Goal: Task Accomplishment & Management: Use online tool/utility

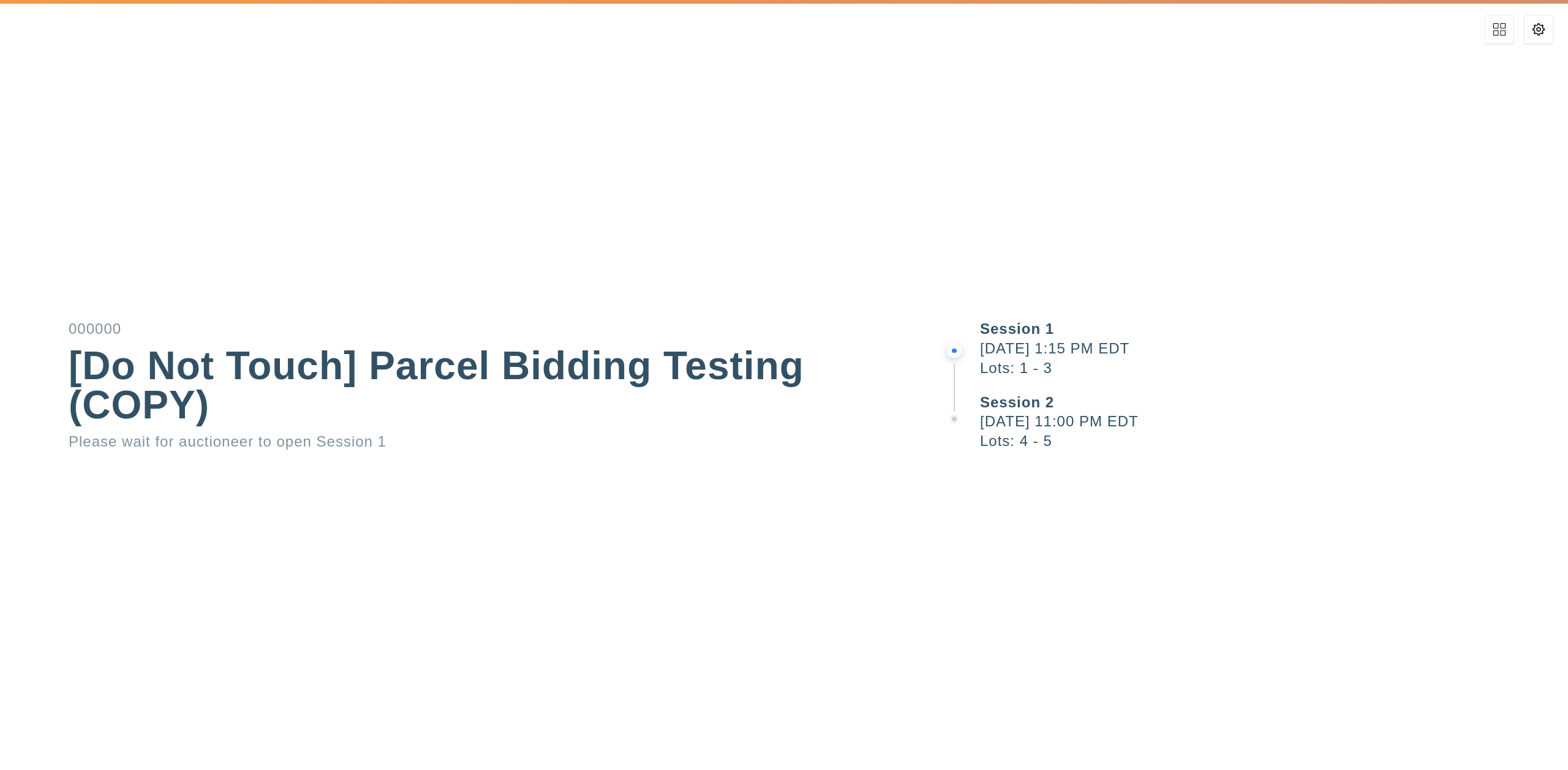
click at [1550, 36] on button at bounding box center [1538, 29] width 29 height 29
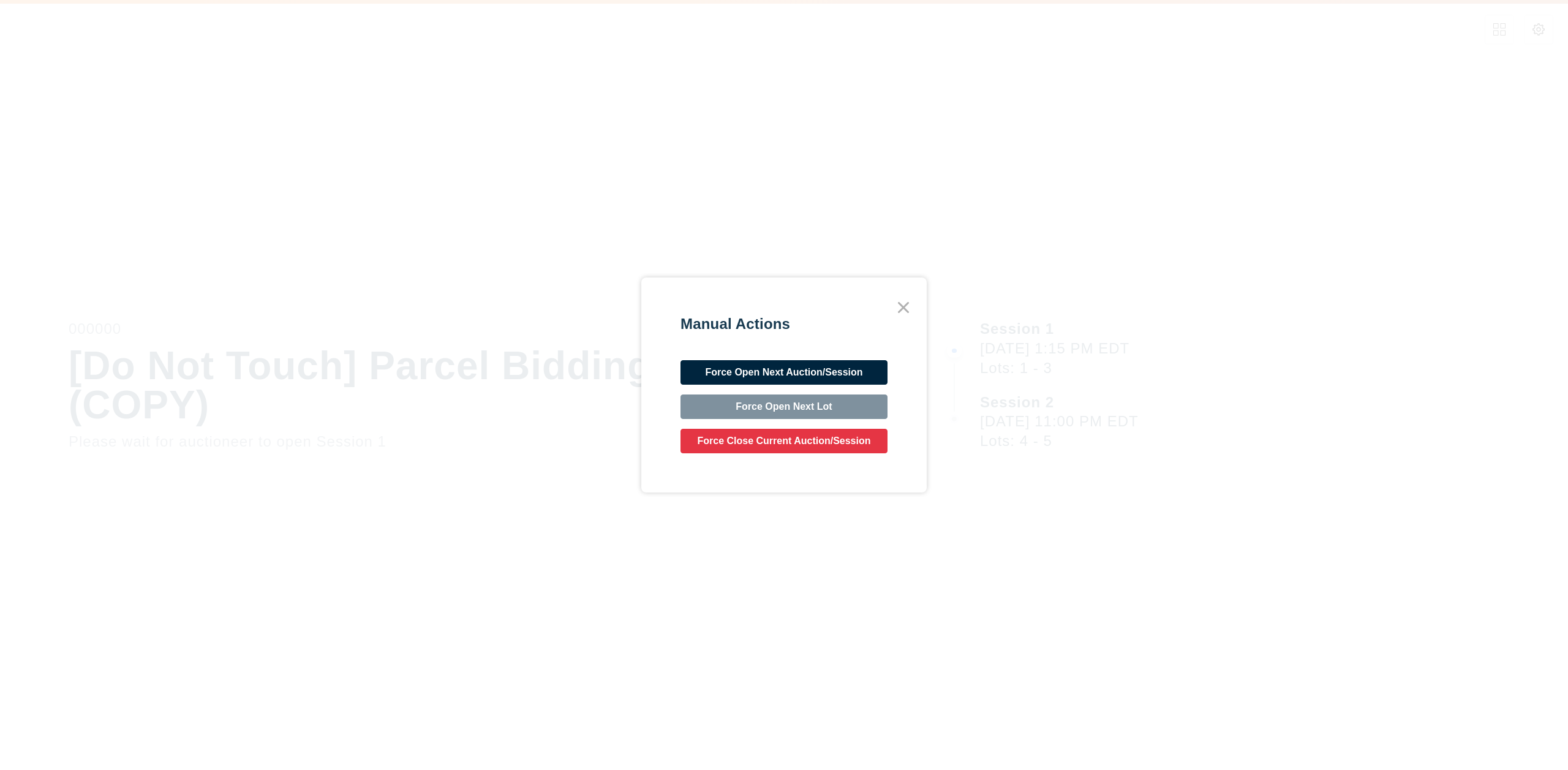
click at [844, 366] on button "Force Open Next Auction/Session" at bounding box center [784, 372] width 207 height 24
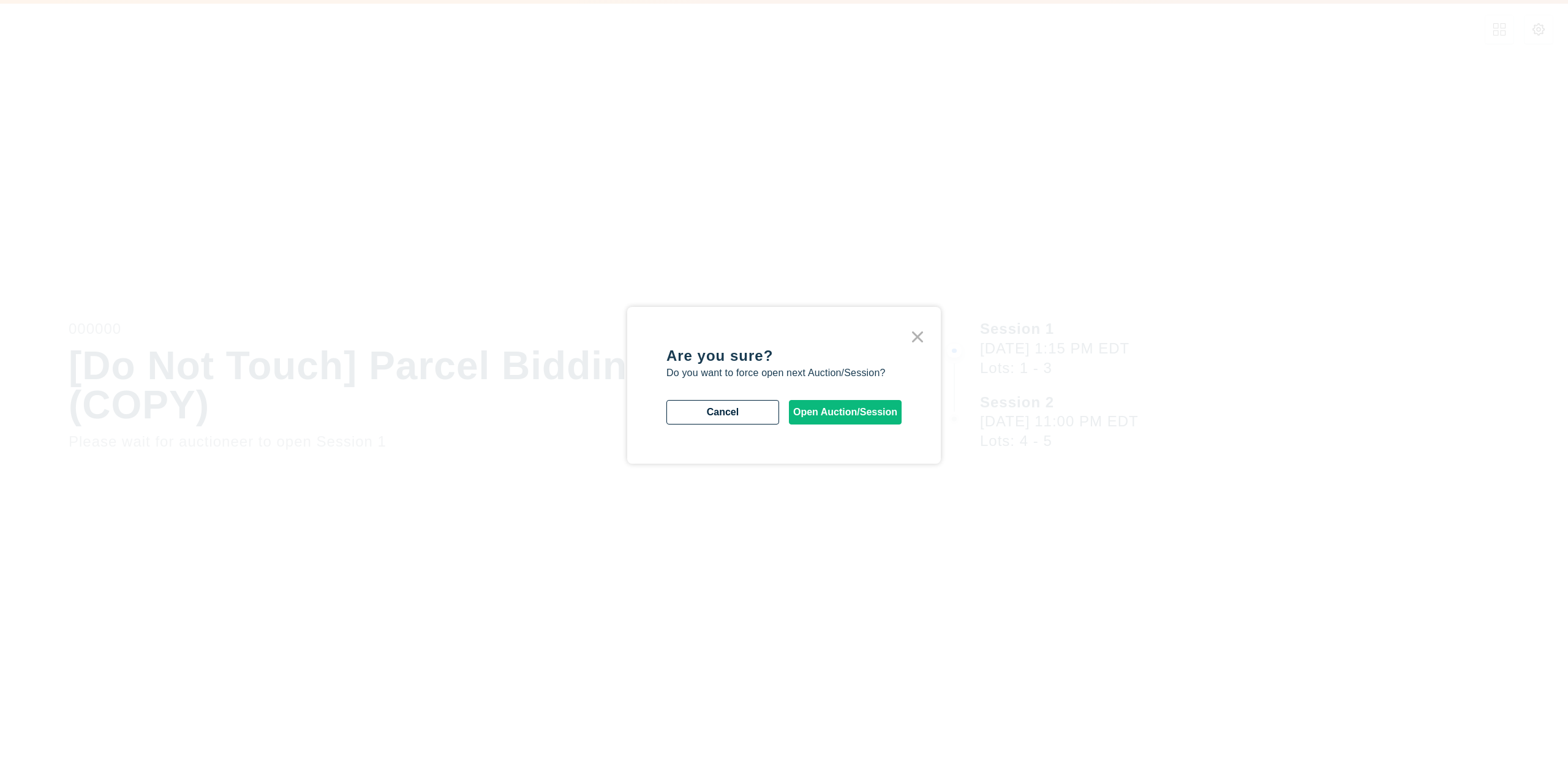
click at [840, 421] on button "Open Auction/Session" at bounding box center [845, 412] width 112 height 24
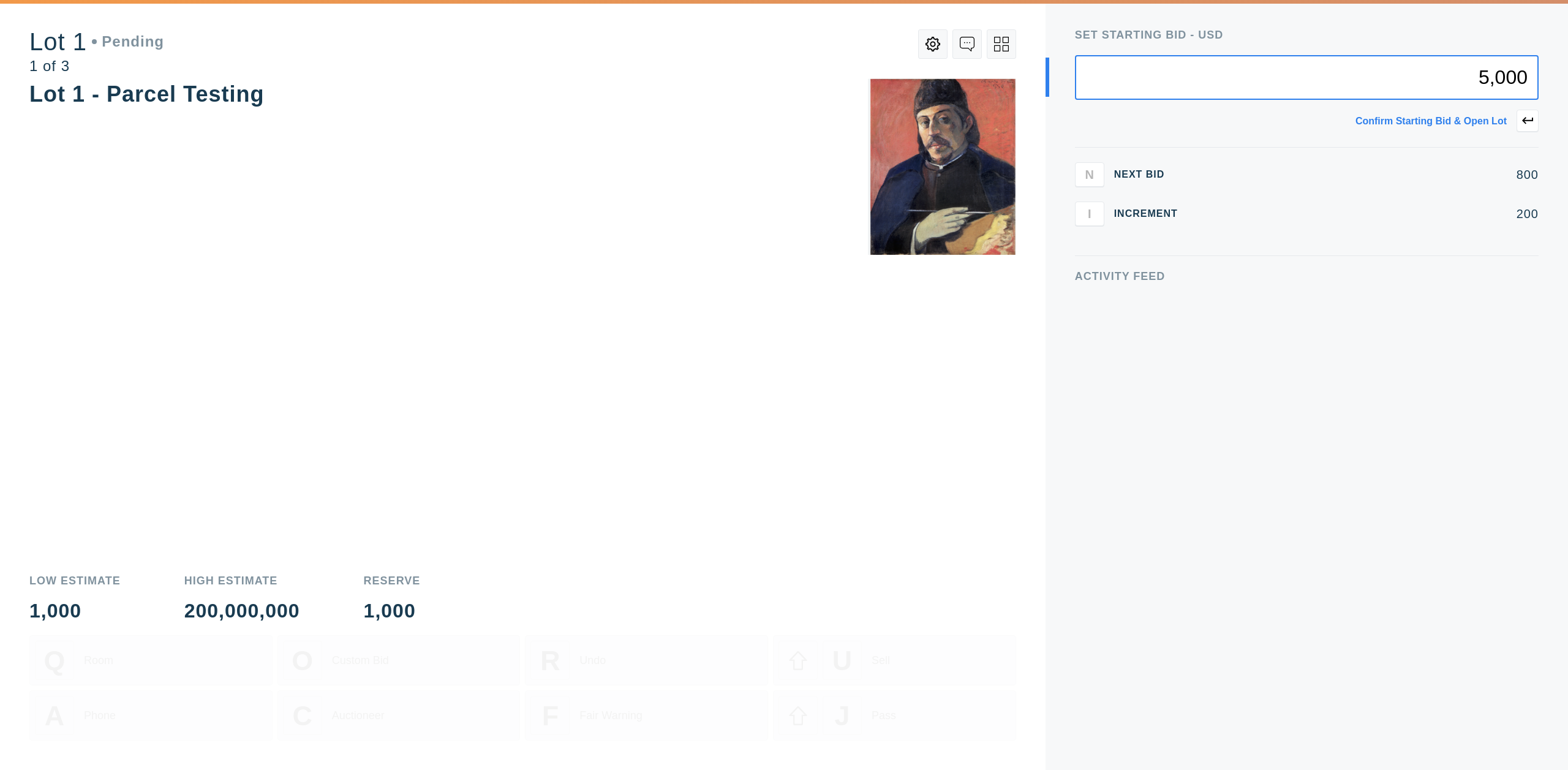
type input "5,000"
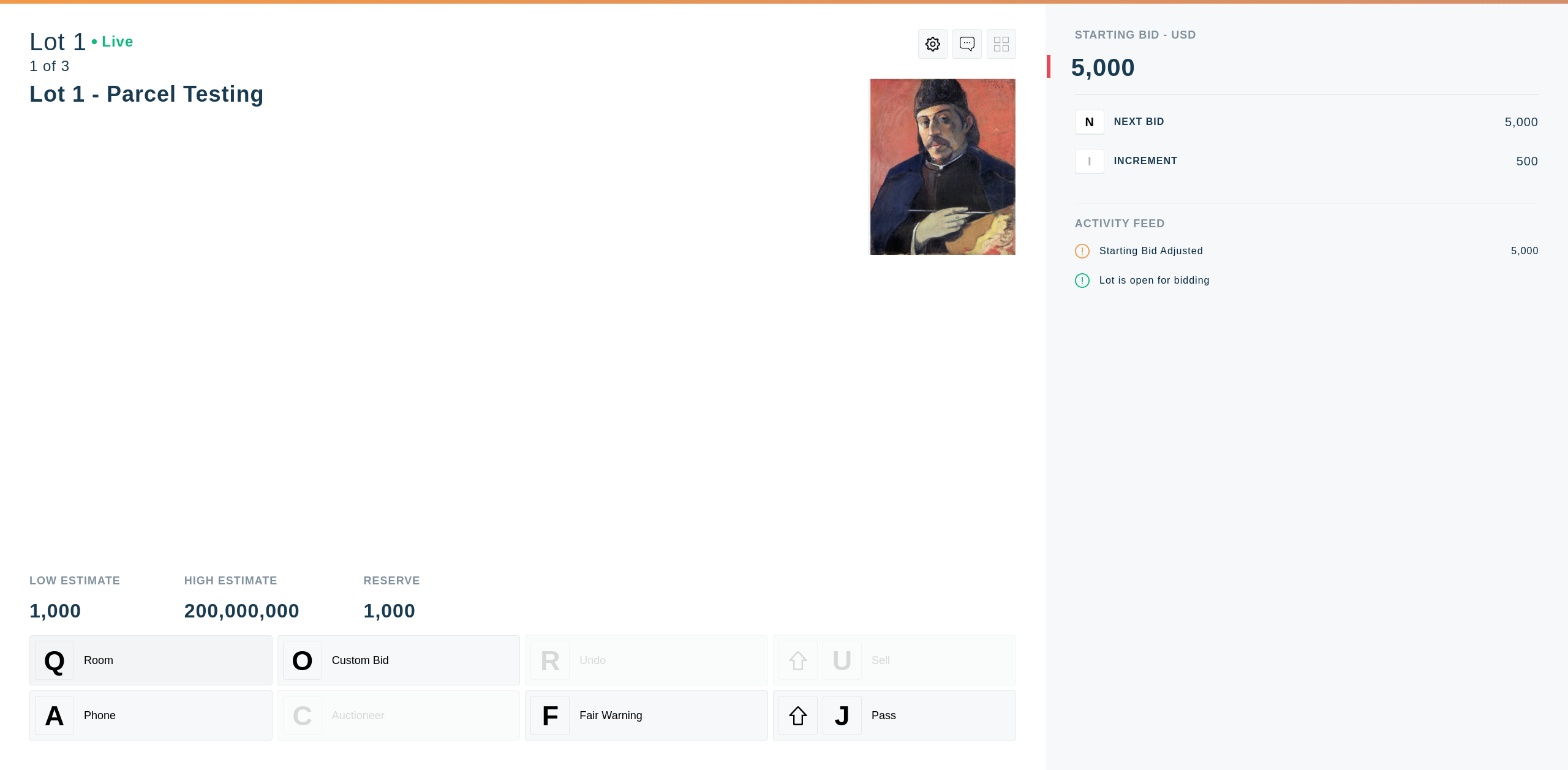
click at [163, 659] on div "Q Room" at bounding box center [151, 660] width 232 height 39
click at [156, 663] on div "Q Room" at bounding box center [151, 660] width 232 height 39
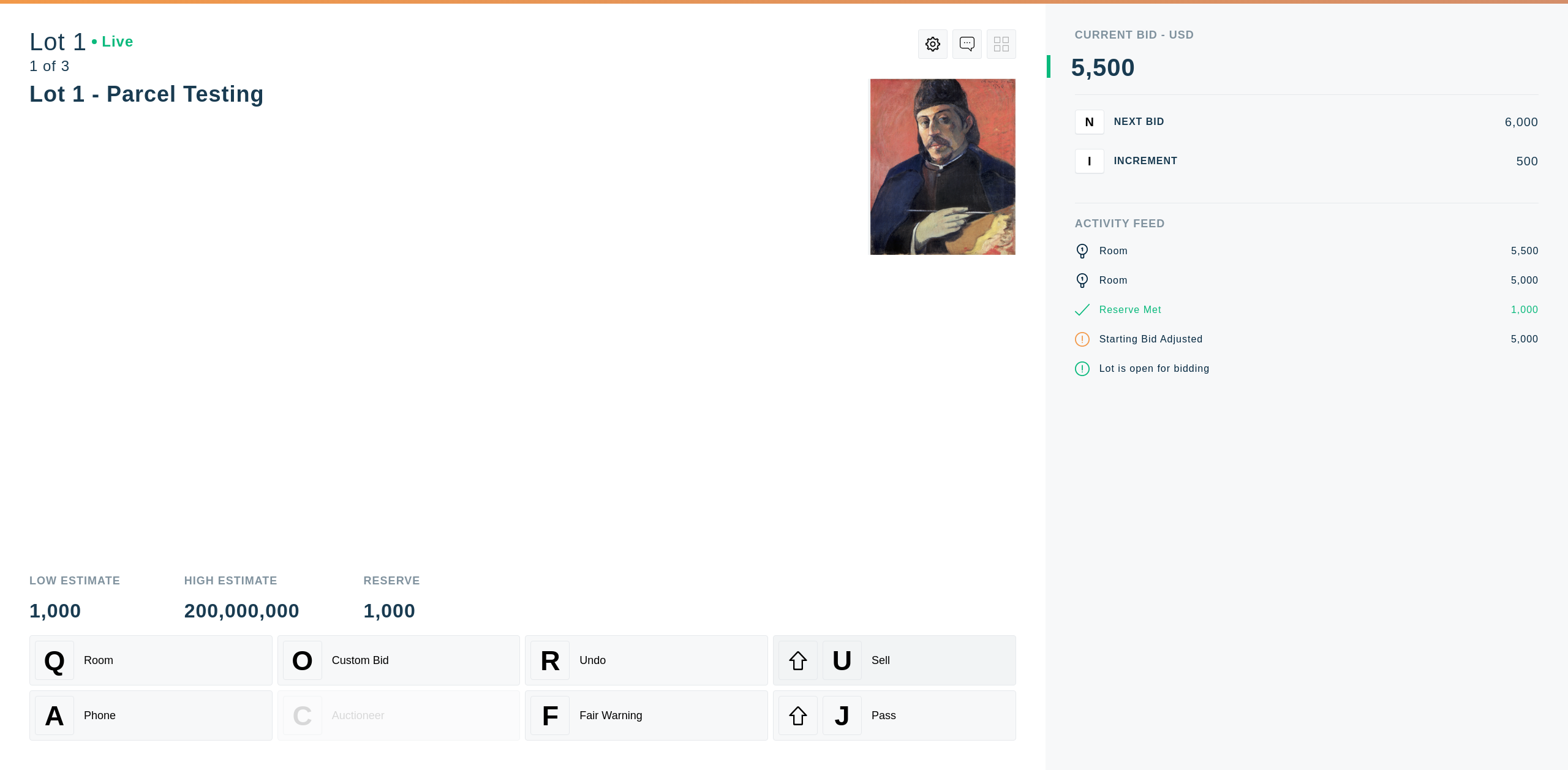
click at [845, 656] on span "U" at bounding box center [842, 660] width 20 height 31
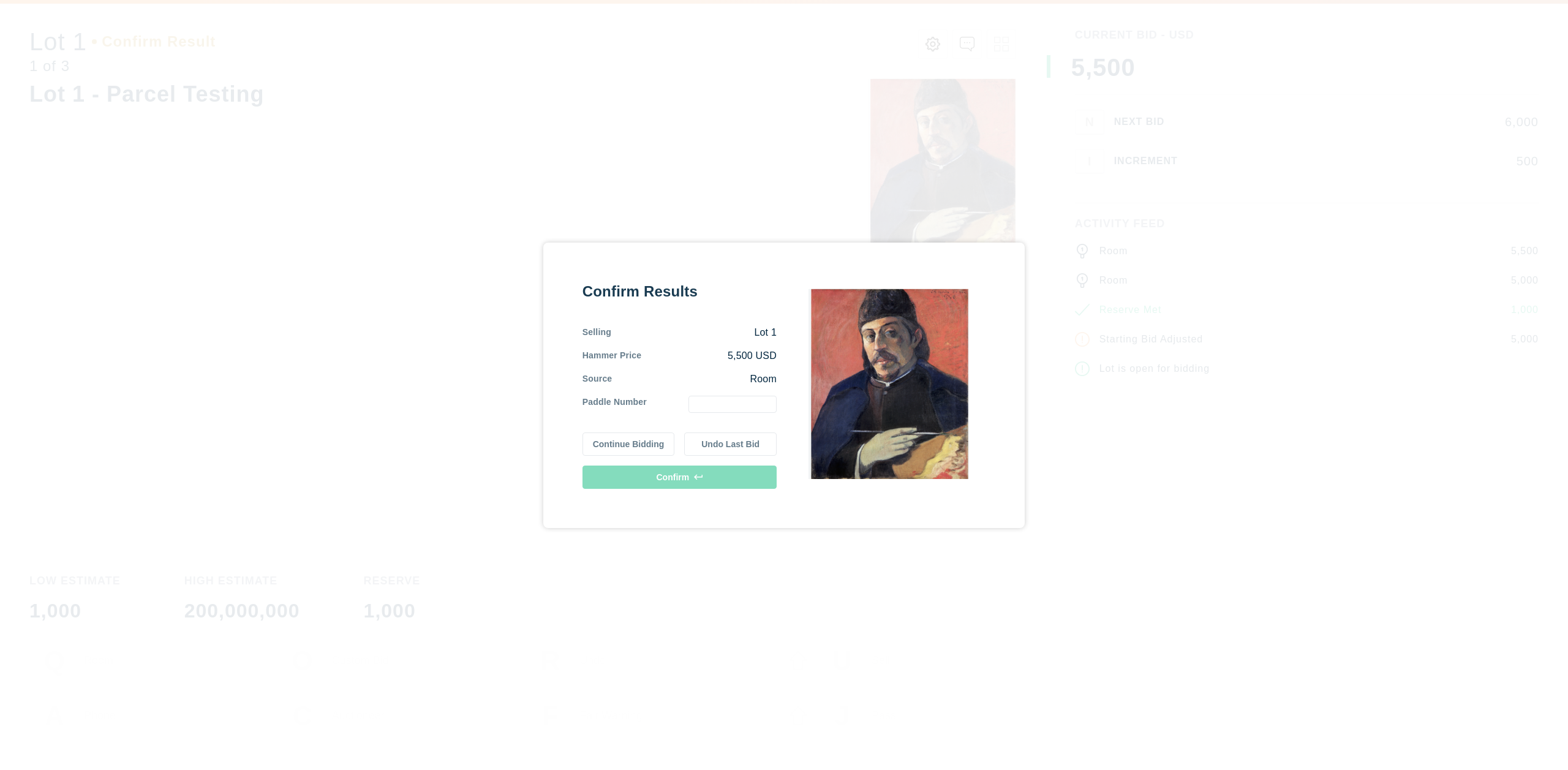
drag, startPoint x: 747, startPoint y: 414, endPoint x: 749, endPoint y: 407, distance: 7.3
click at [747, 414] on div "Confirm Results Selling Lot 1 Hammer Price 5,500 USD Source Room Paddle Number …" at bounding box center [680, 385] width 194 height 207
click at [749, 406] on input "text" at bounding box center [732, 404] width 88 height 17
type input "1"
click at [720, 479] on button "Confirm" at bounding box center [680, 477] width 194 height 23
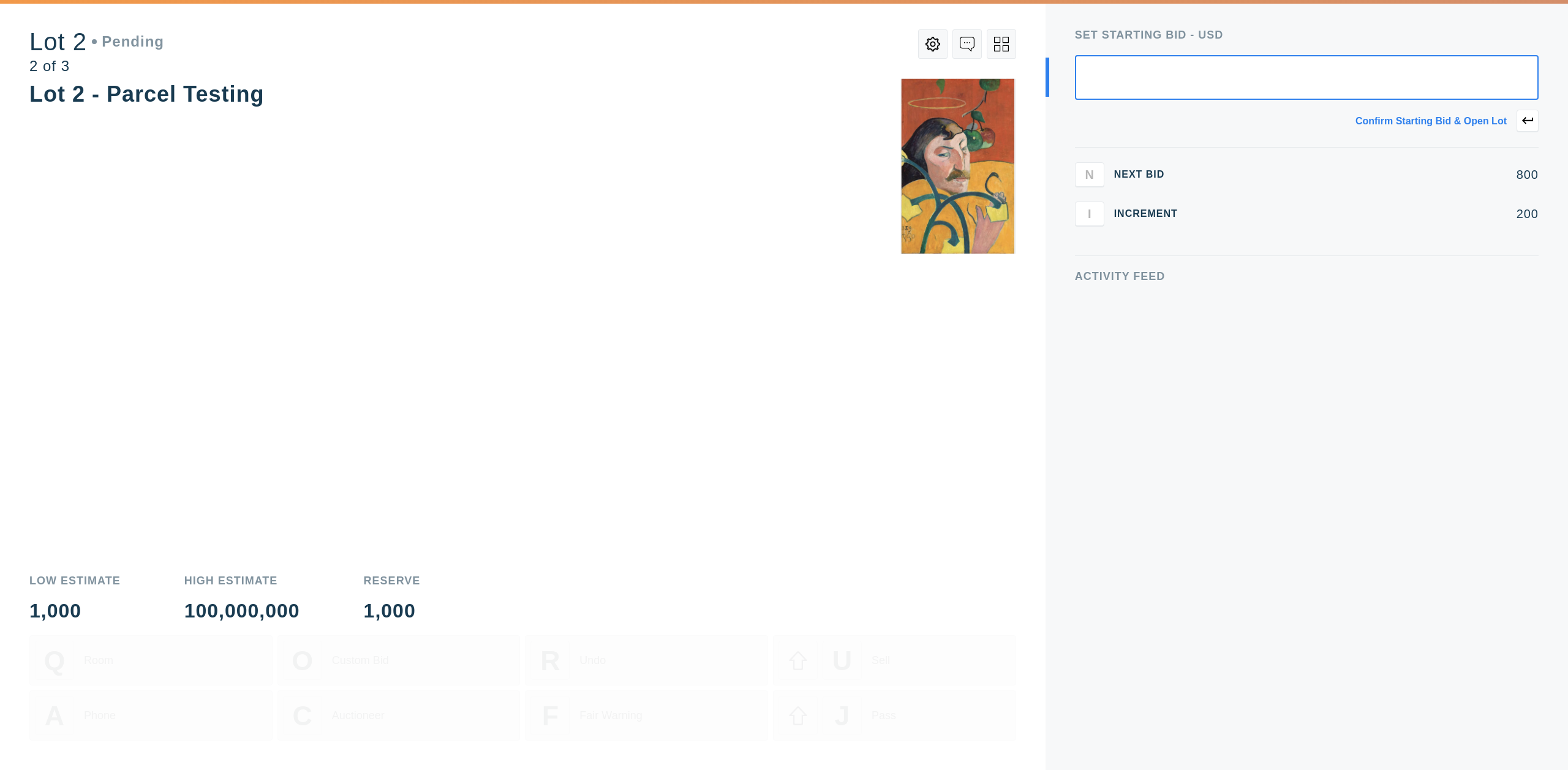
click at [1303, 66] on input "text" at bounding box center [1306, 78] width 463 height 45
type input "5,000"
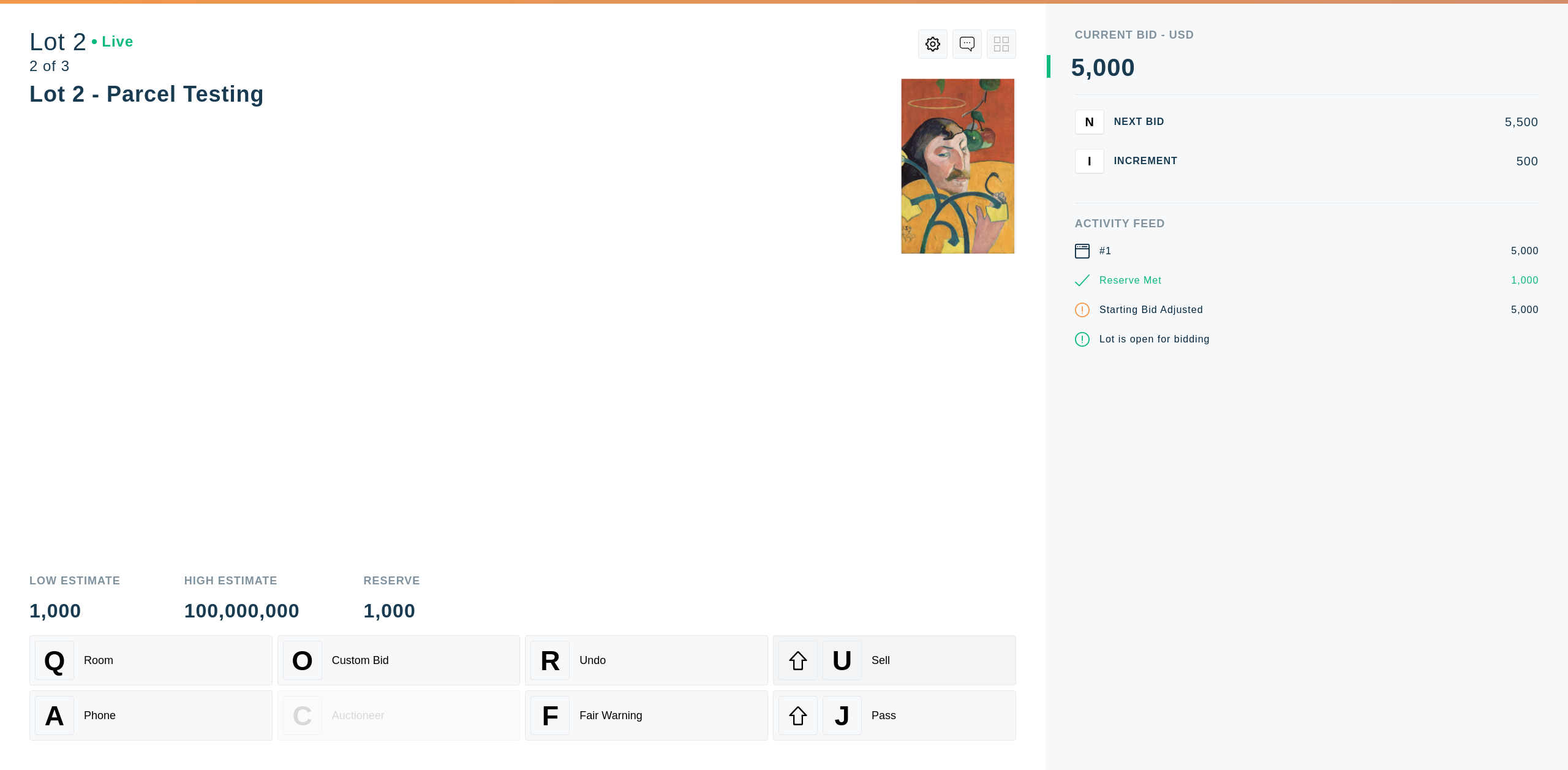
click at [864, 661] on div "U Sell" at bounding box center [894, 660] width 232 height 39
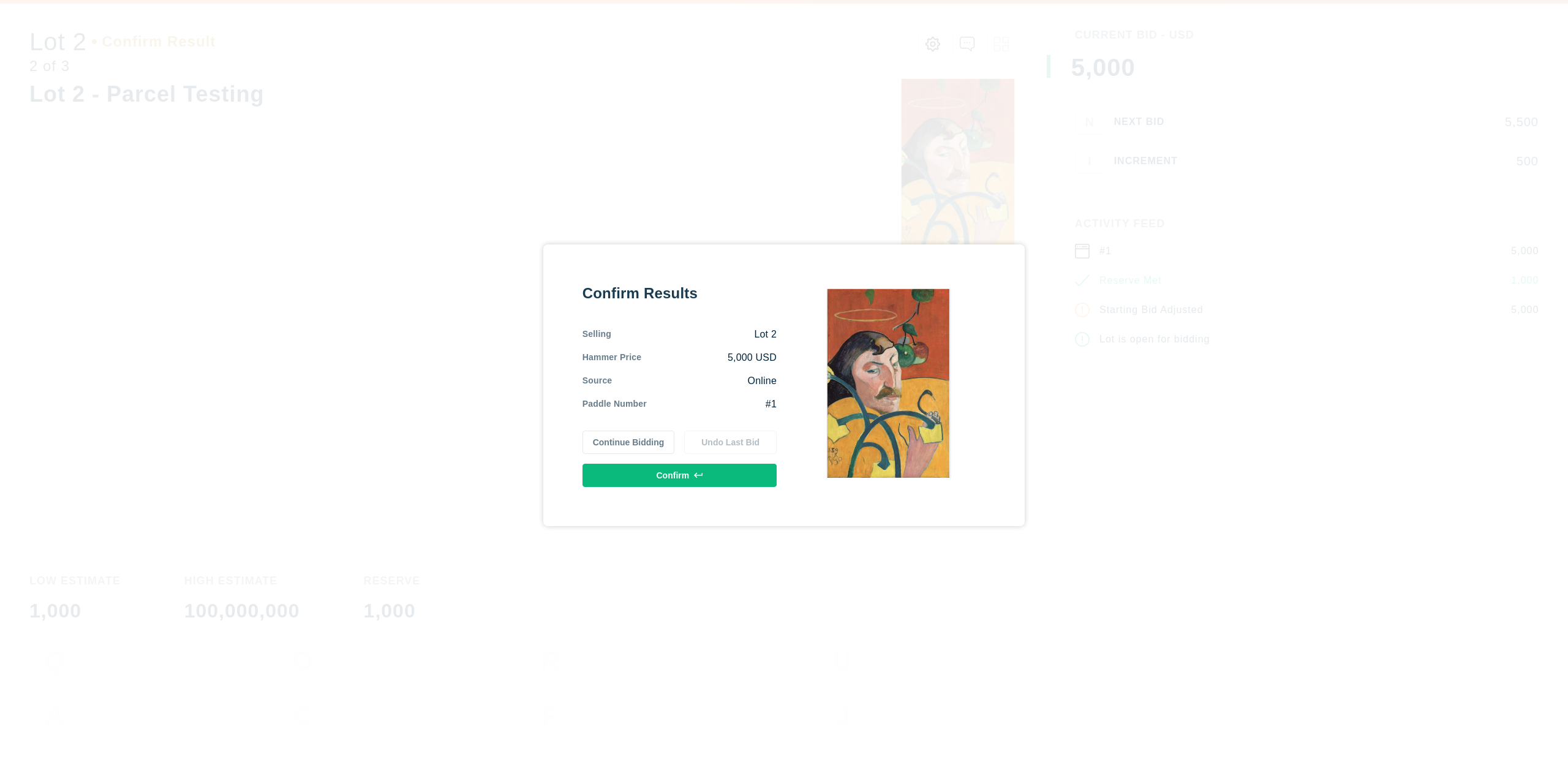
click at [658, 439] on button "Continue Bidding" at bounding box center [629, 442] width 93 height 23
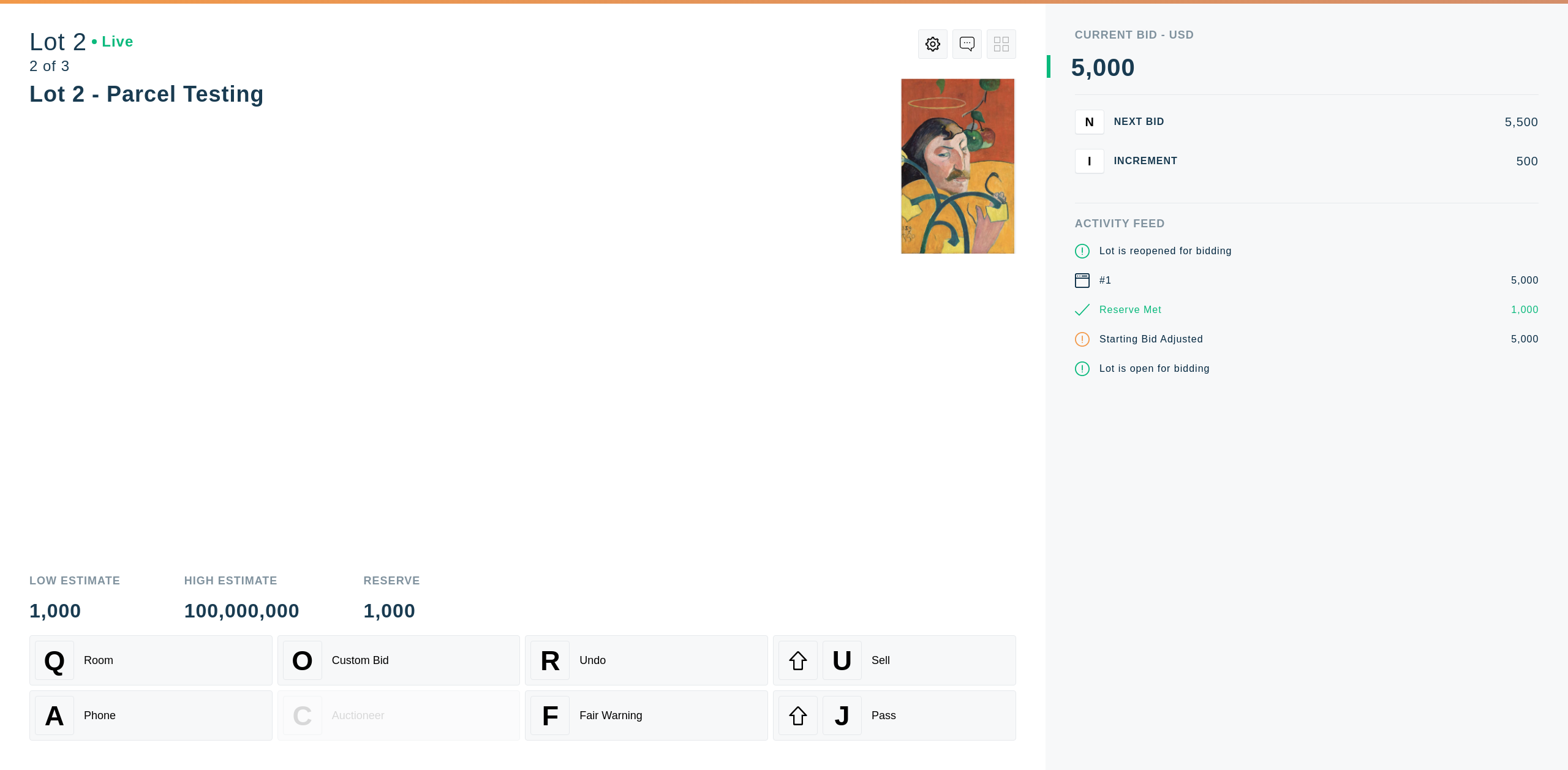
click at [940, 45] on button at bounding box center [932, 44] width 29 height 29
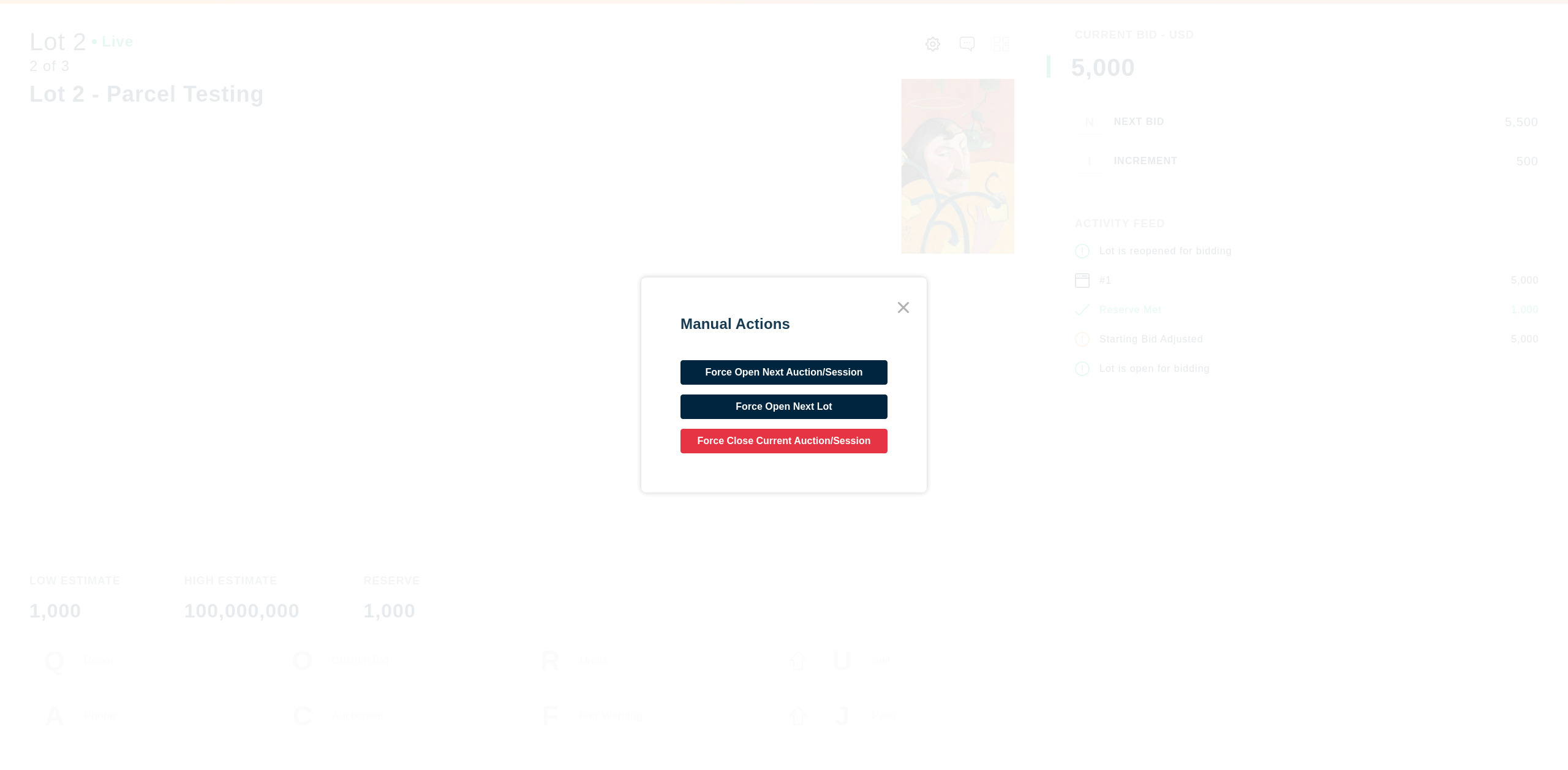
click at [895, 310] on icon at bounding box center [902, 307] width 22 height 22
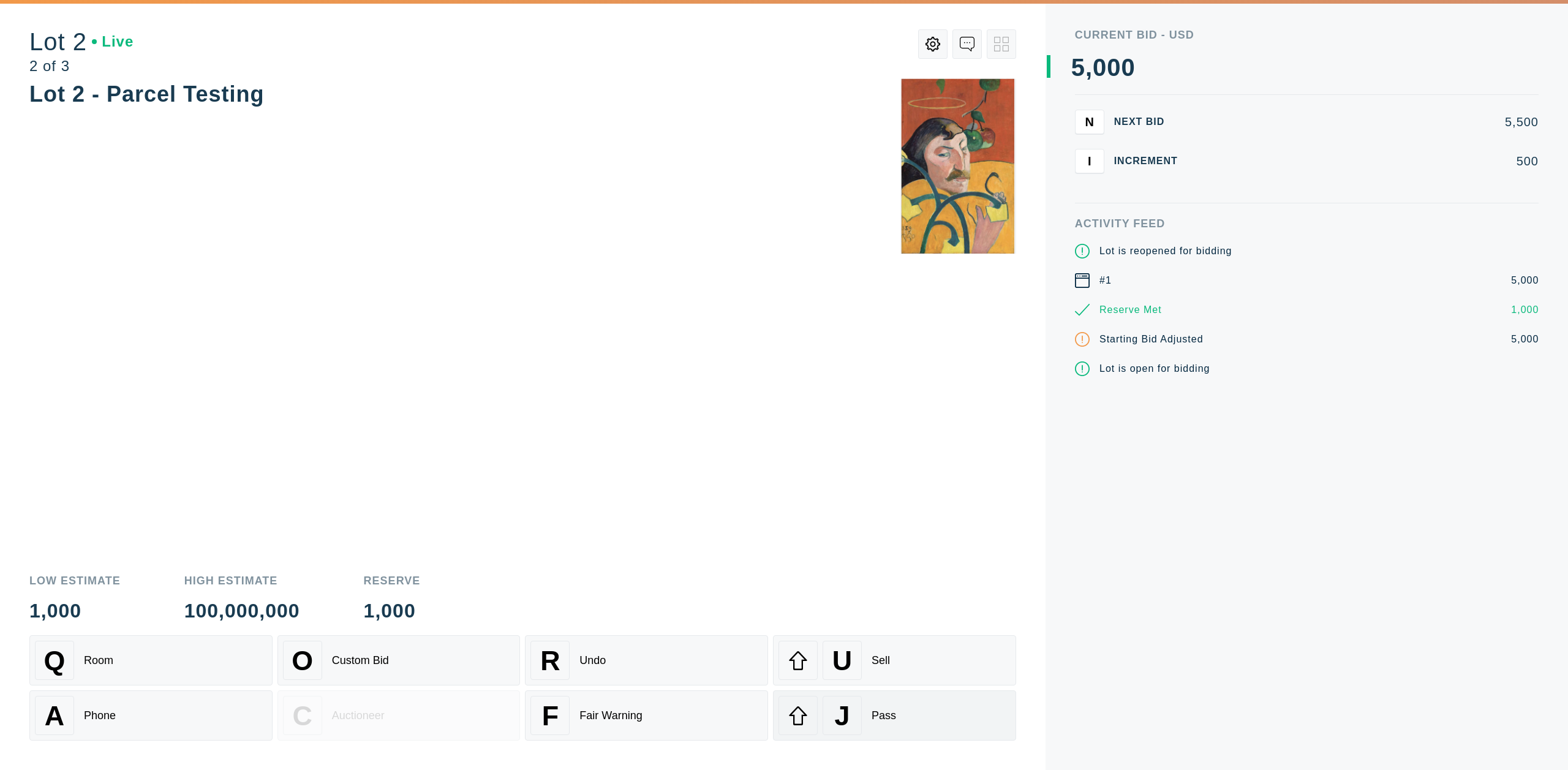
click at [894, 708] on div "J Pass" at bounding box center [894, 716] width 232 height 39
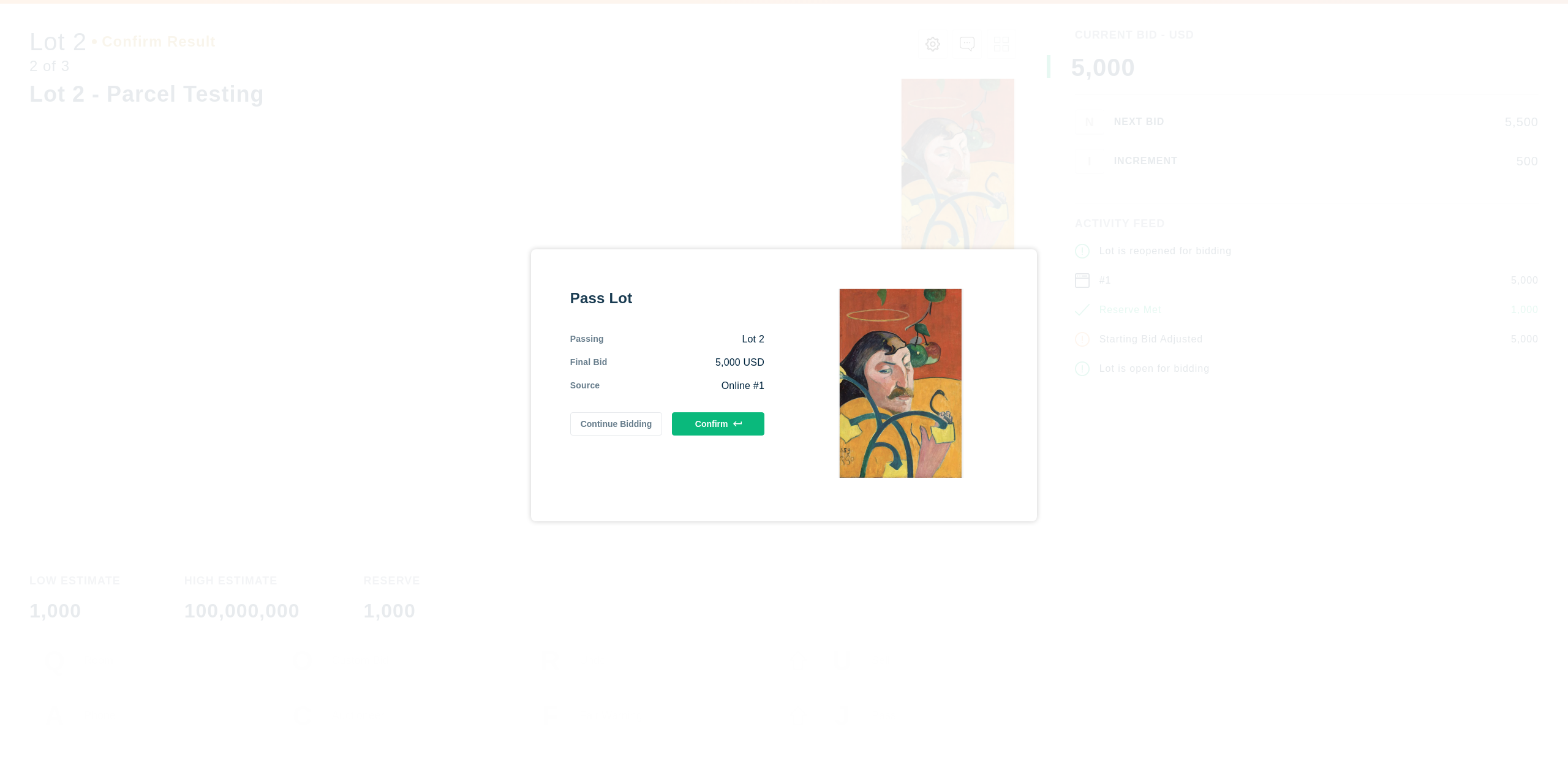
click at [731, 413] on button "Confirm" at bounding box center [718, 424] width 93 height 23
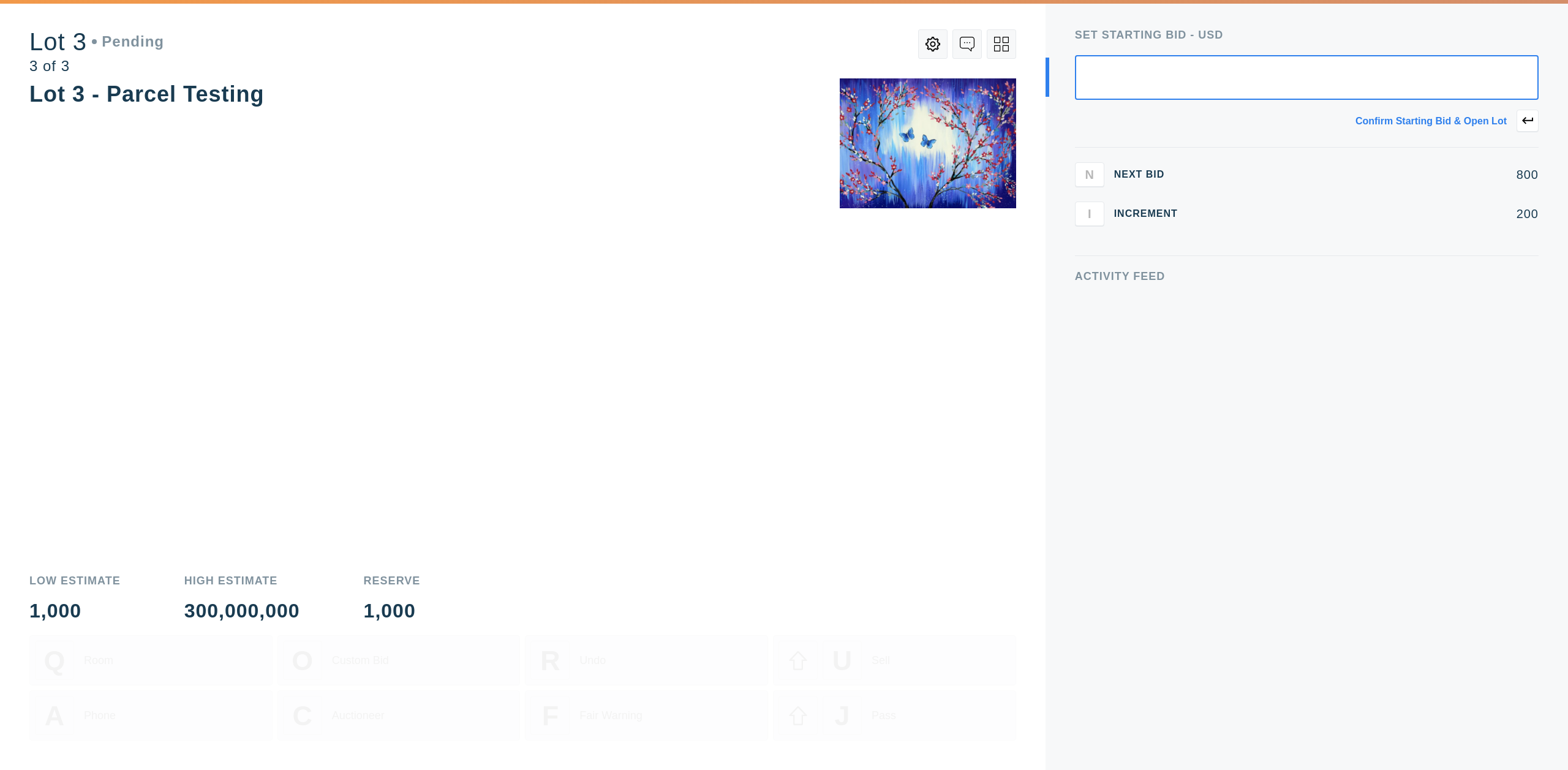
click at [1012, 40] on button at bounding box center [1000, 44] width 29 height 29
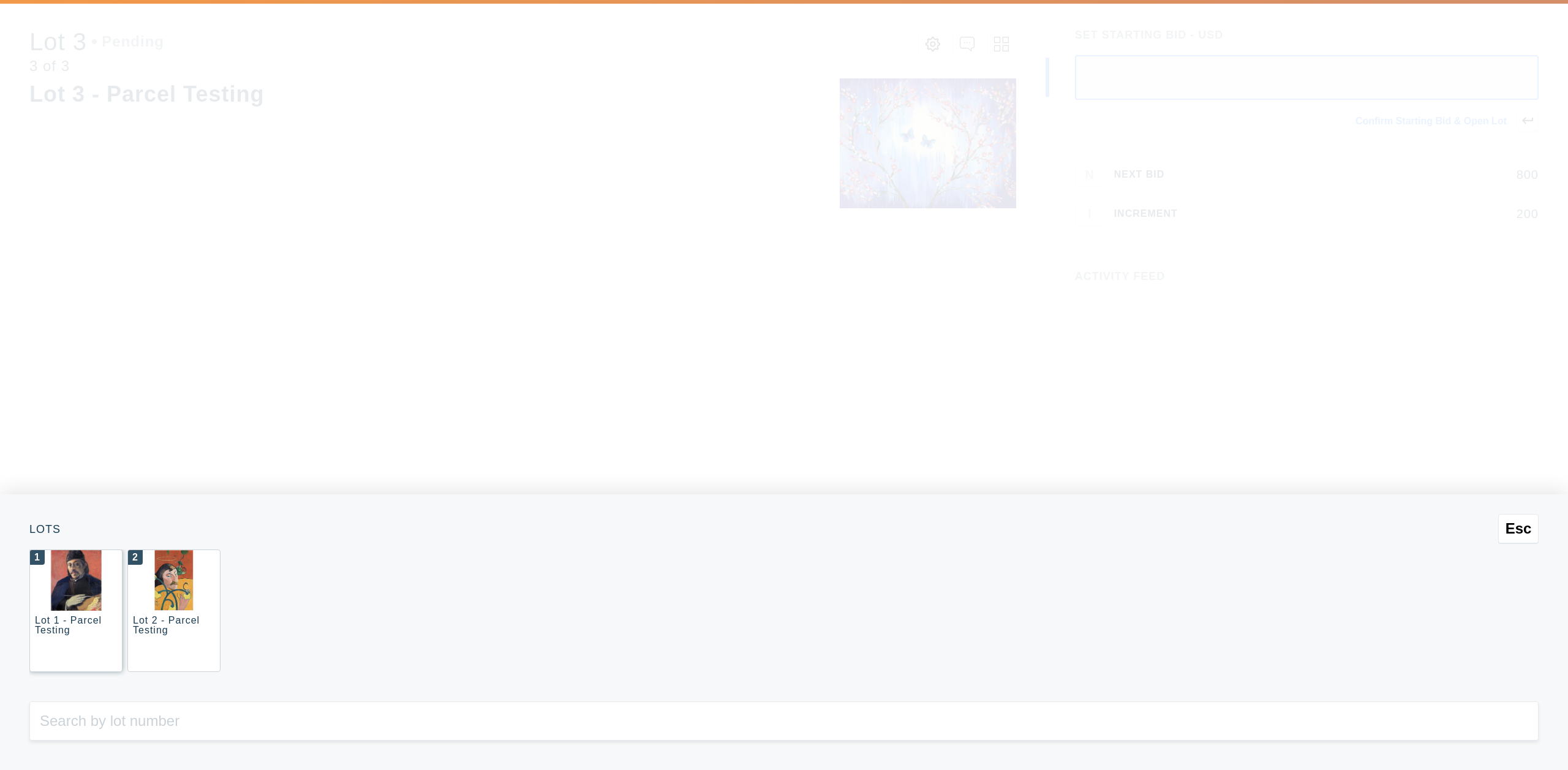
click at [80, 591] on img at bounding box center [75, 580] width 51 height 61
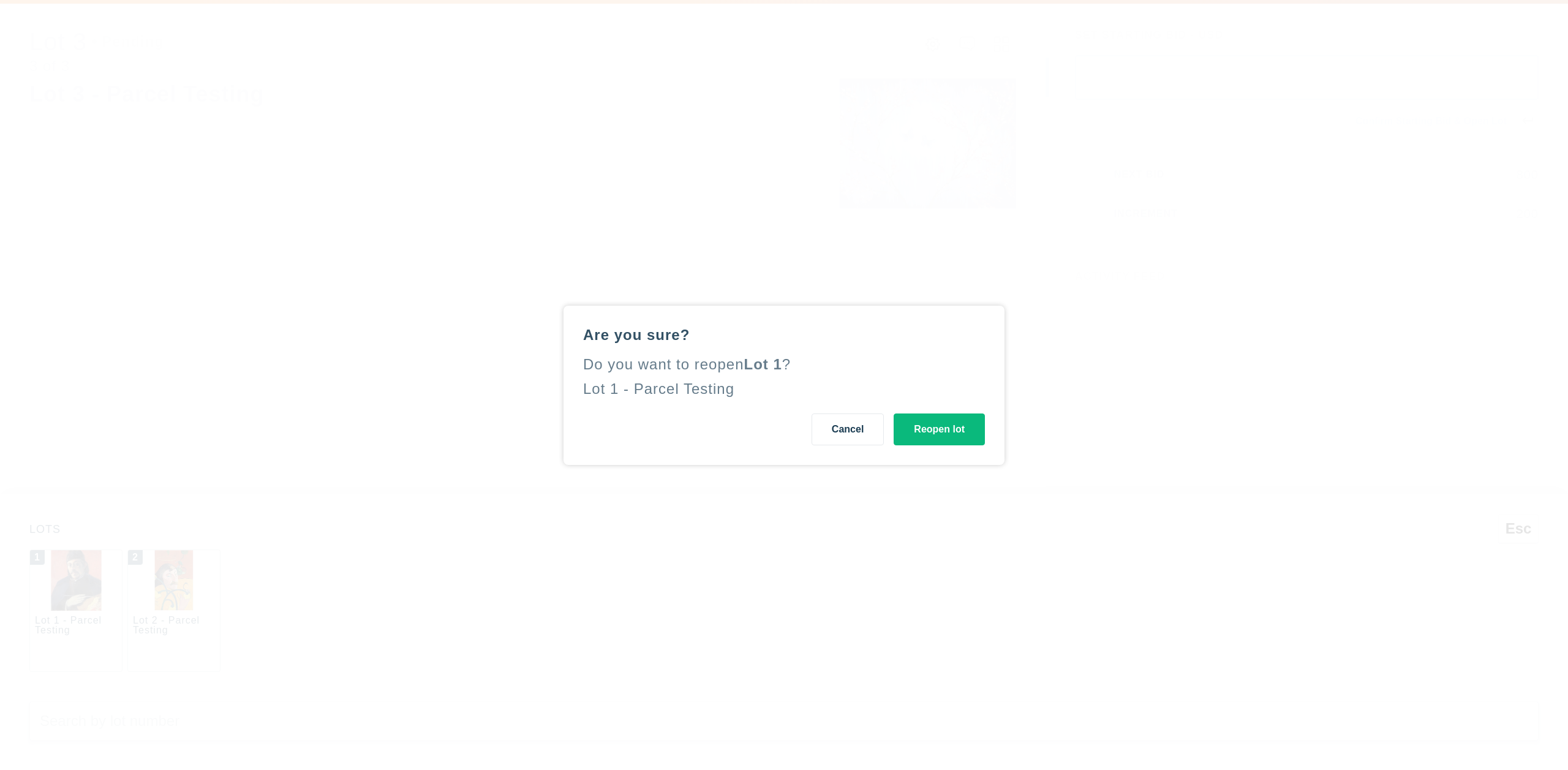
click at [939, 437] on button "Reopen lot" at bounding box center [939, 430] width 91 height 32
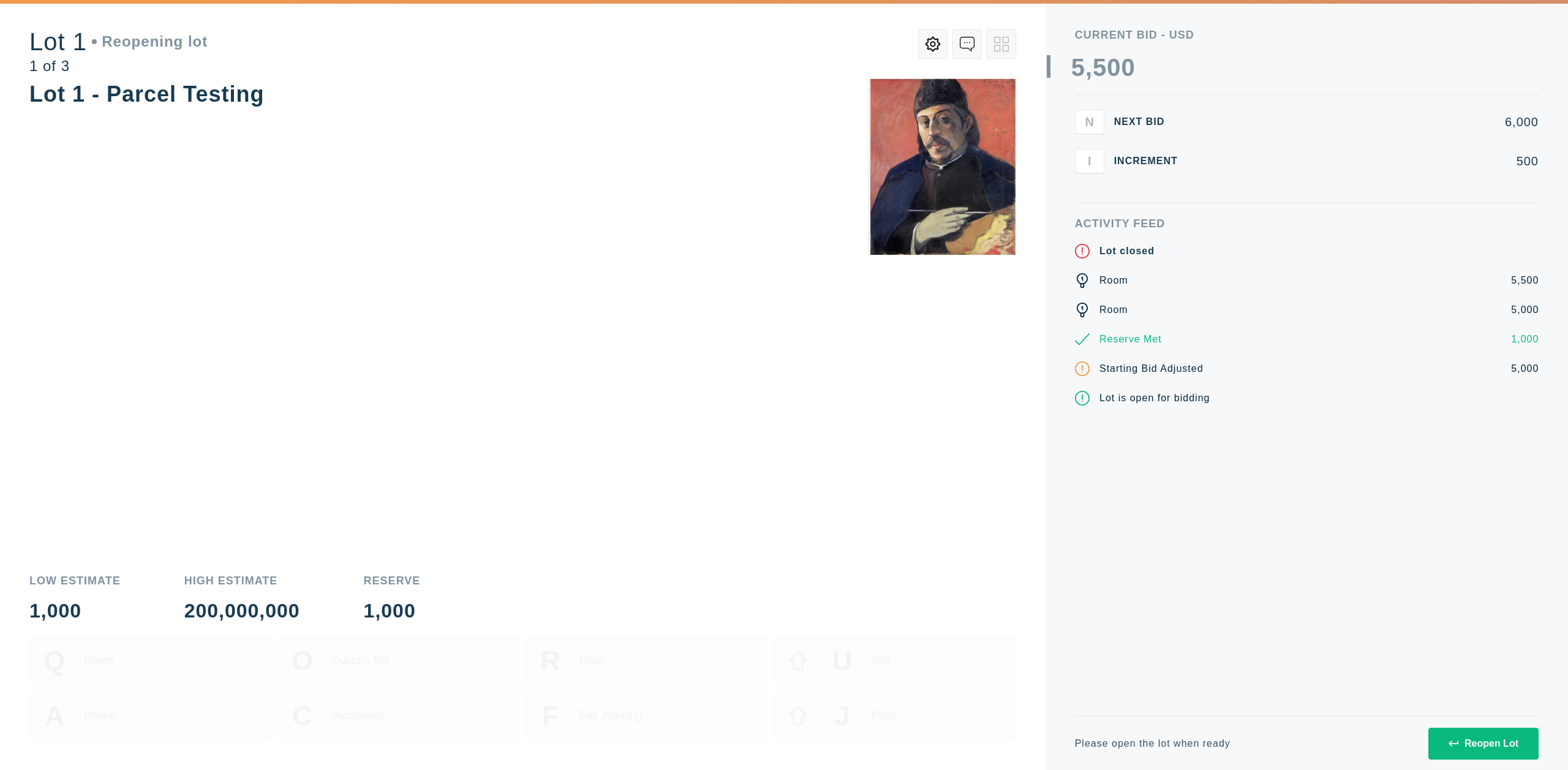
click at [1477, 725] on div "Please open the lot when ready Reopen Lot" at bounding box center [1306, 742] width 463 height 53
click at [1476, 736] on button "Reopen Lot" at bounding box center [1483, 744] width 110 height 32
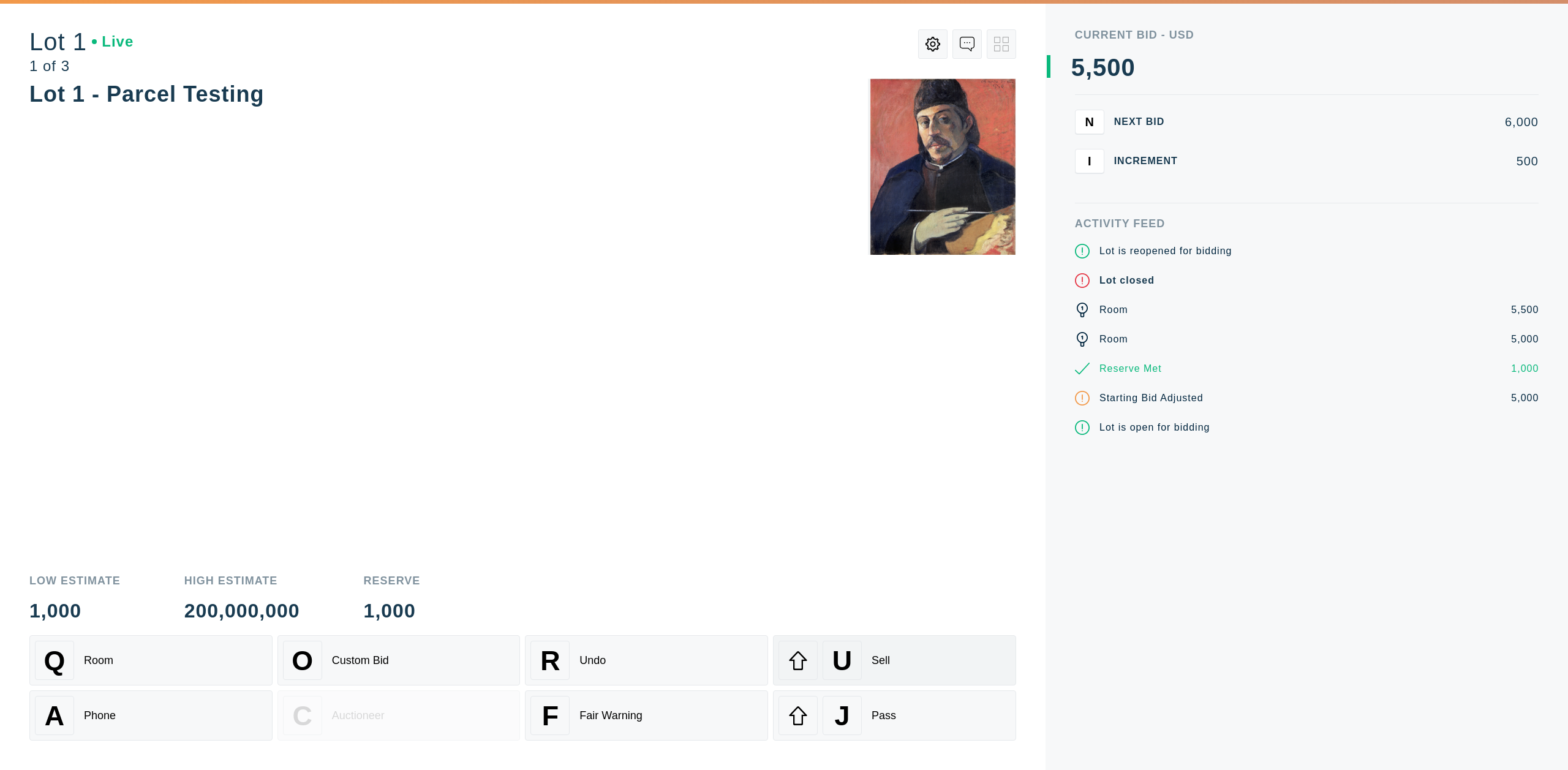
click at [868, 668] on div "U Sell" at bounding box center [894, 660] width 232 height 39
